Goal: Contribute content: Add original content to the website for others to see

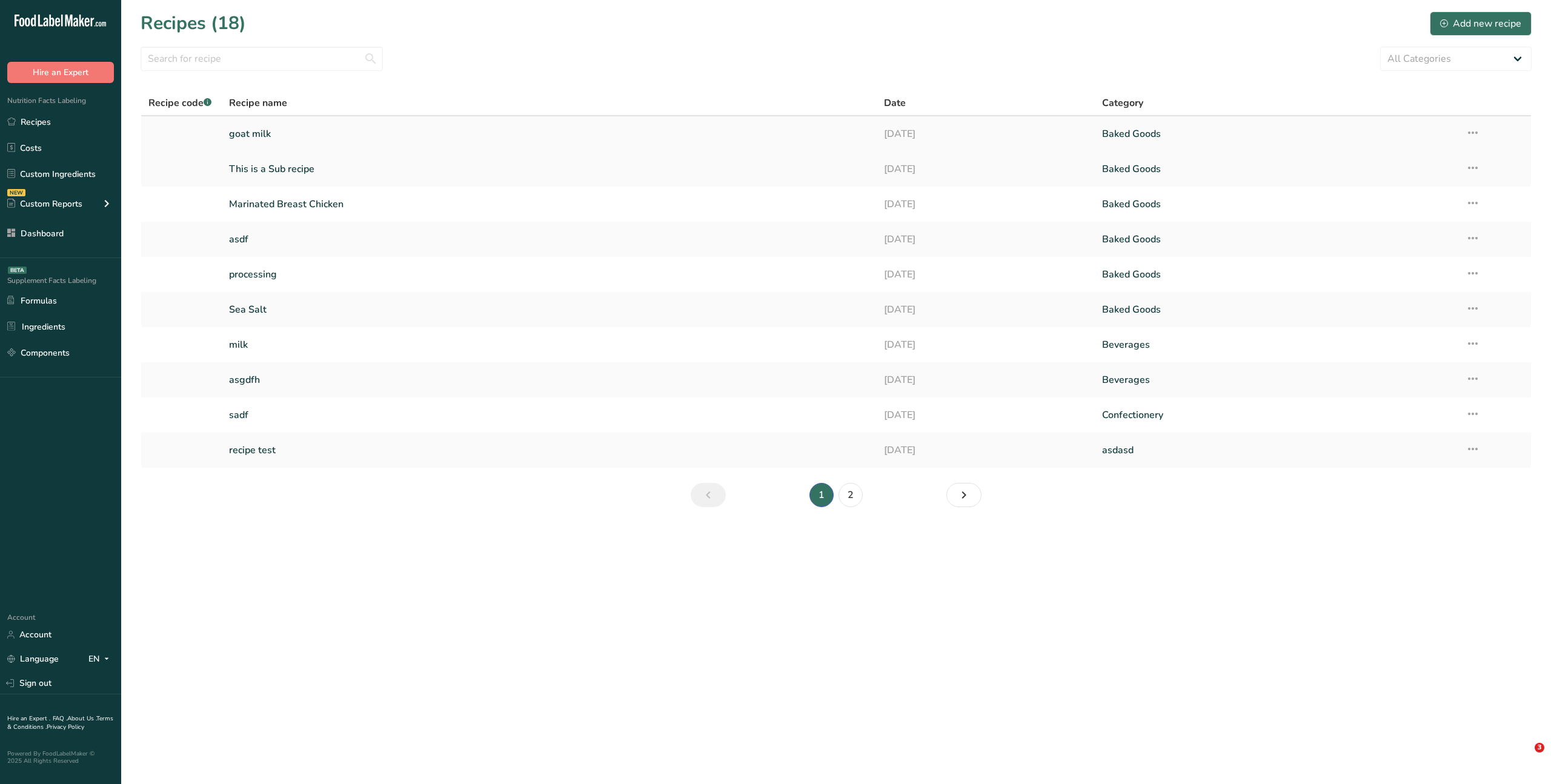
click at [247, 135] on link "goat milk" at bounding box center [549, 134] width 640 height 25
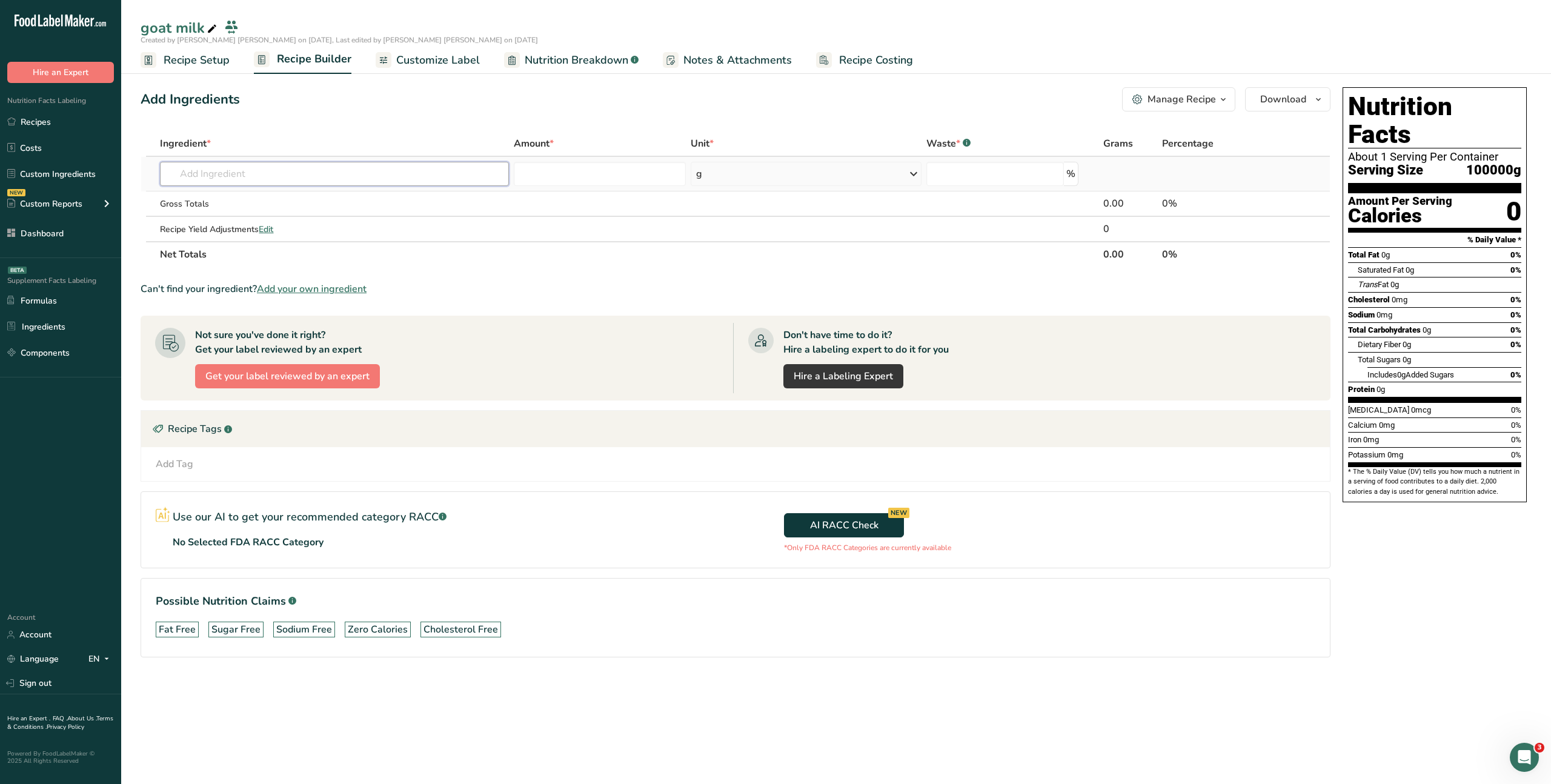
click at [196, 173] on input "text" at bounding box center [334, 174] width 349 height 25
type input "oil"
click at [272, 129] on div "Add Ingredients Manage Recipe Delete Recipe Duplicate Recipe Scale Recipe Save …" at bounding box center [739, 389] width 1197 height 614
click at [49, 172] on link "Custom Ingredients" at bounding box center [61, 174] width 121 height 23
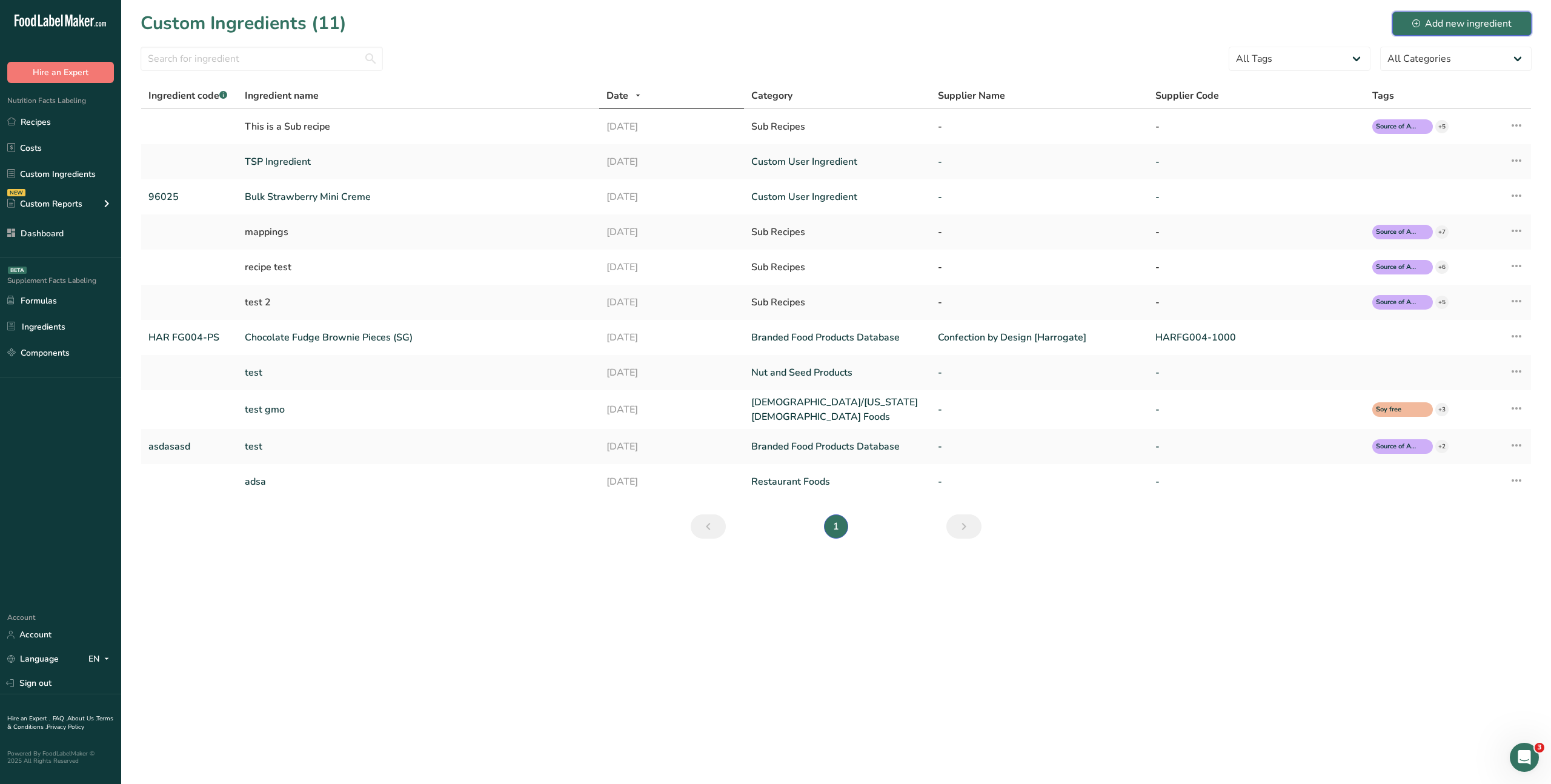
click at [1482, 19] on div "Add new ingredient" at bounding box center [1462, 24] width 100 height 14
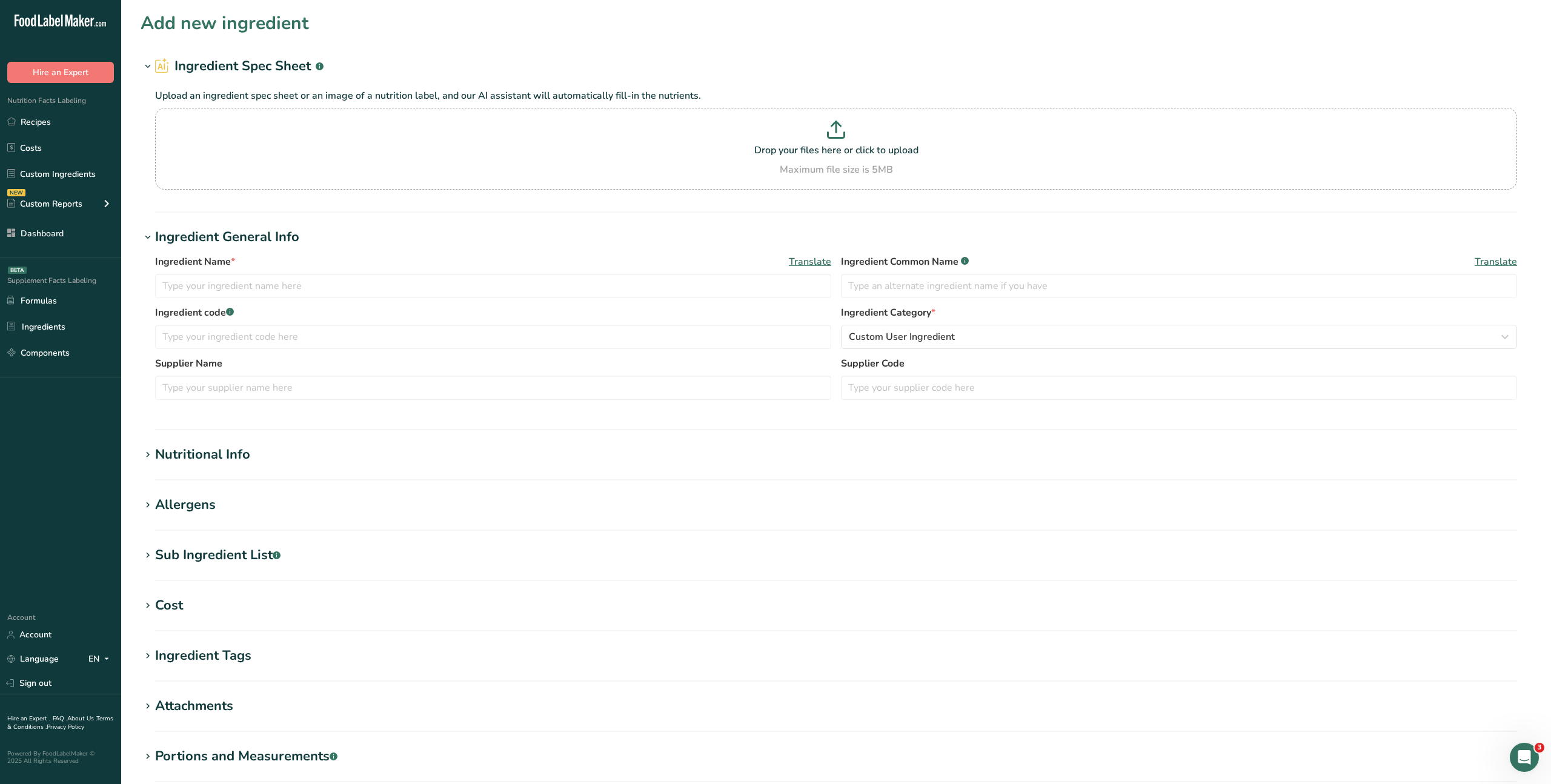
click at [145, 235] on icon at bounding box center [147, 237] width 11 height 17
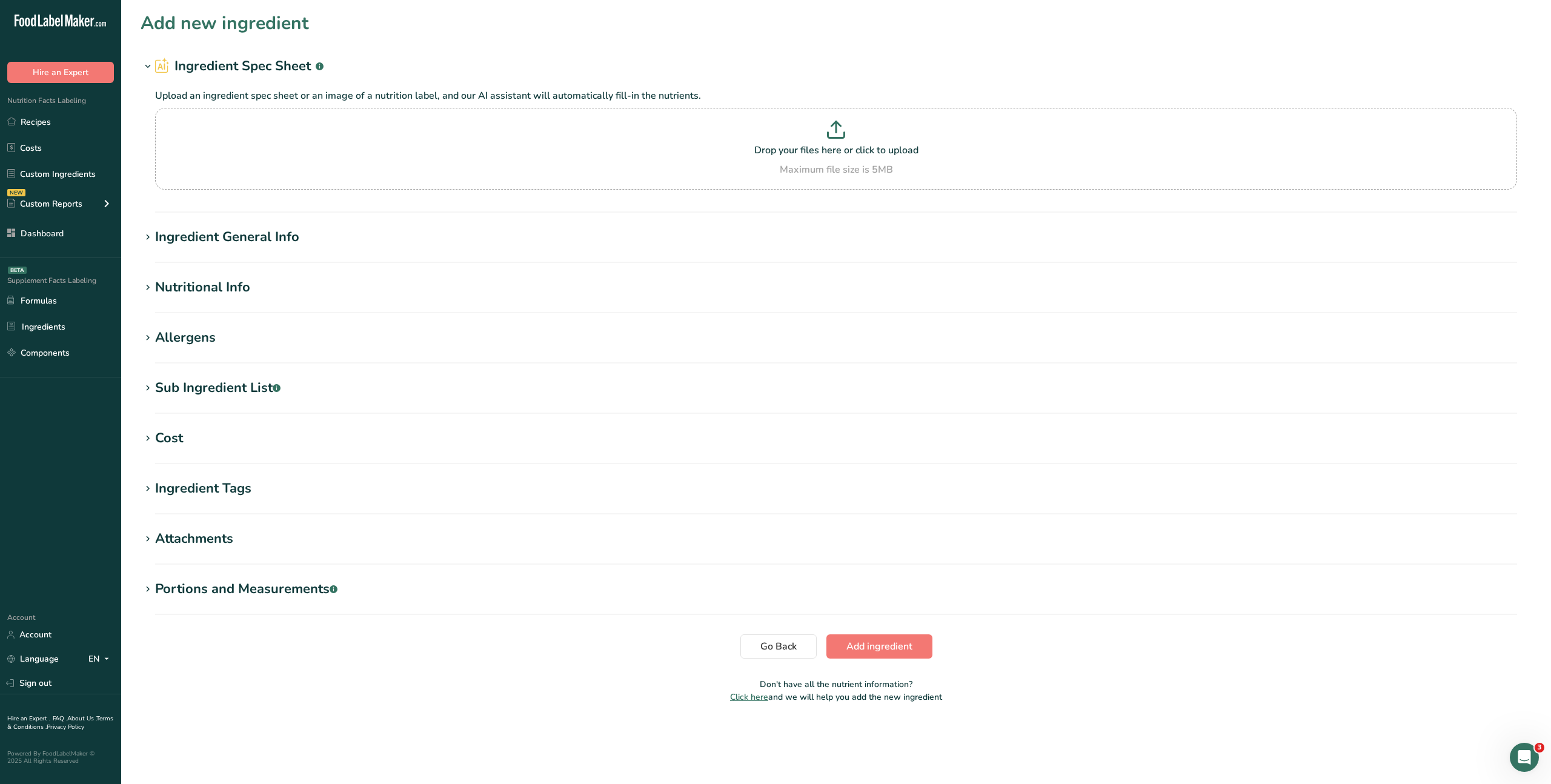
click at [153, 586] on span at bounding box center [148, 589] width 14 height 14
click at [167, 617] on div "Add portion" at bounding box center [181, 619] width 52 height 14
